Goal: Navigation & Orientation: Go to known website

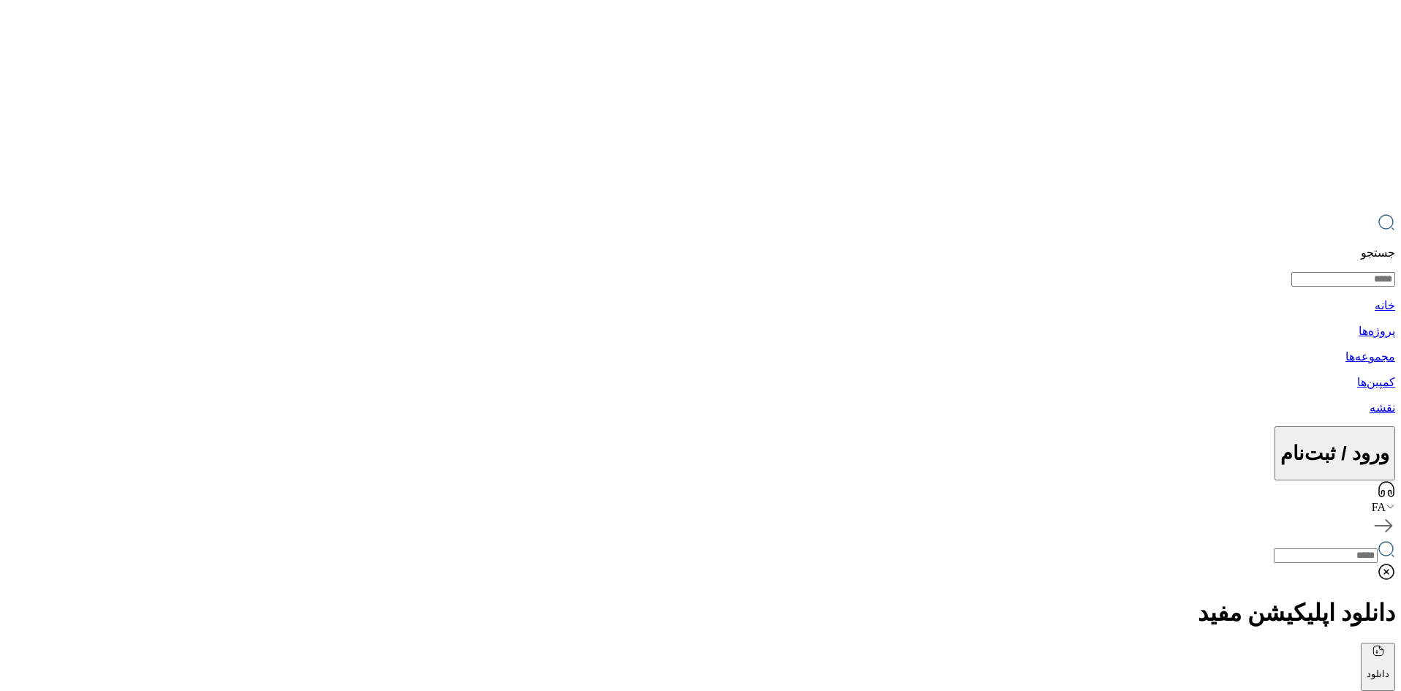
click at [94, 501] on div "FA" at bounding box center [700, 507] width 1389 height 13
click at [1386, 502] on icon at bounding box center [1391, 507] width 10 height 10
